Goal: Go to known website: Access a specific website the user already knows

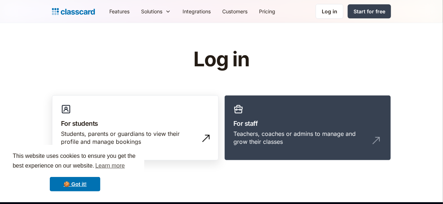
click at [96, 126] on h3 "For students" at bounding box center [135, 124] width 149 height 10
click at [207, 138] on img at bounding box center [206, 139] width 12 height 12
